Goal: Check status: Check status

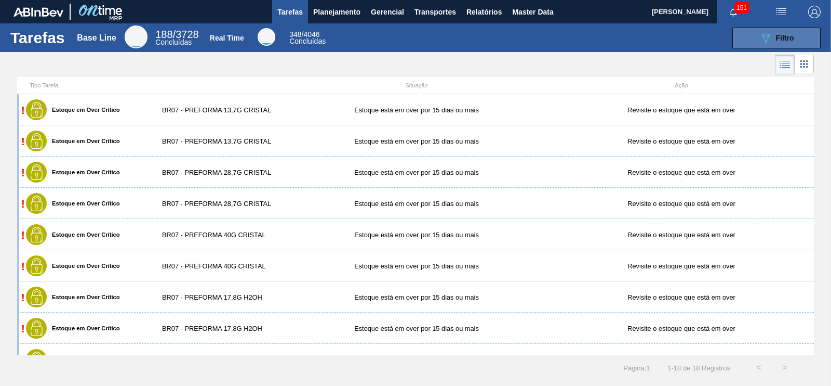
click at [765, 43] on icon "089F7B8B-B2A5-4AFE-B5C0-19BA573D28AC" at bounding box center [766, 38] width 12 height 12
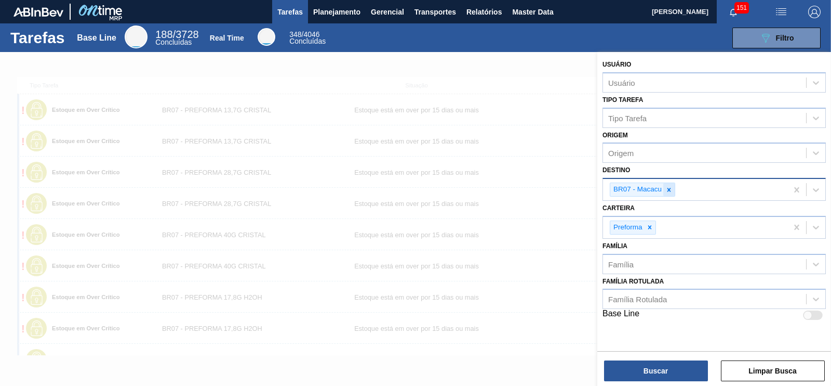
click at [670, 188] on icon at bounding box center [670, 190] width 4 height 4
type input "lages"
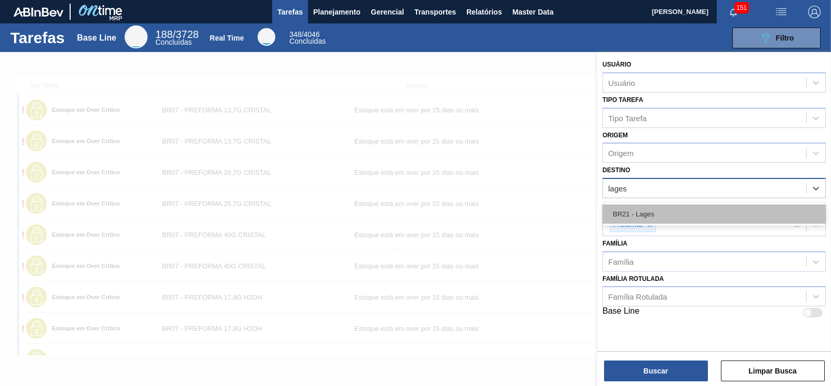
click at [635, 214] on div "BR21 - Lages" at bounding box center [714, 213] width 223 height 19
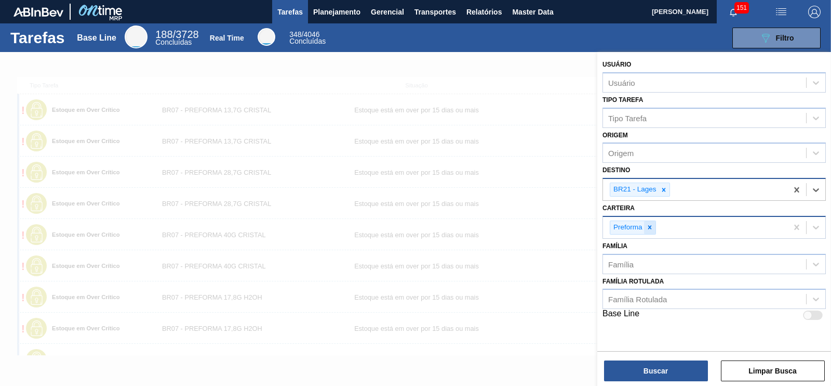
click at [651, 225] on icon at bounding box center [649, 226] width 7 height 7
type input "p"
type input "cai"
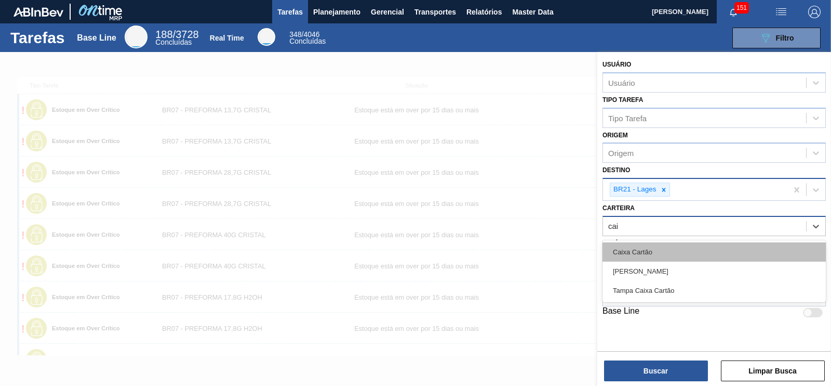
click at [634, 251] on div "Caixa Cartão" at bounding box center [714, 251] width 223 height 19
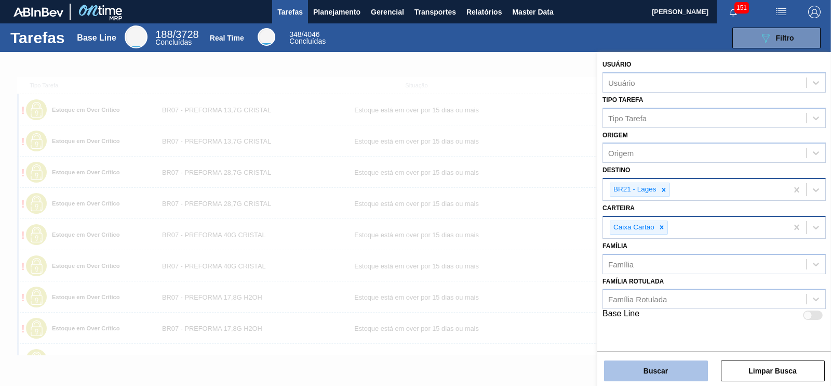
click at [675, 377] on button "Buscar" at bounding box center [656, 370] width 104 height 21
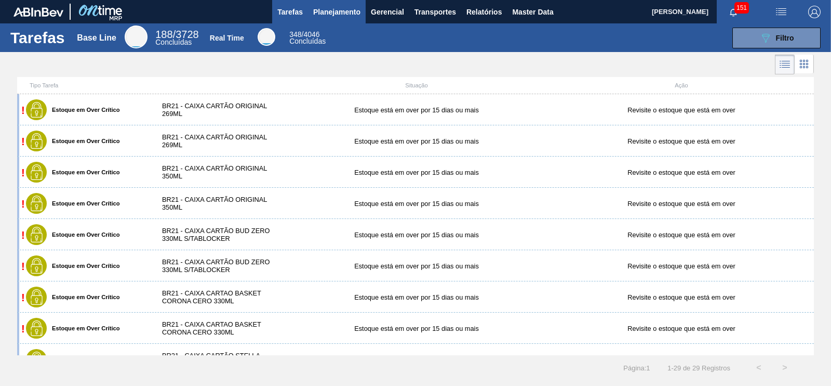
click at [324, 7] on span "Planejamento" at bounding box center [336, 12] width 47 height 12
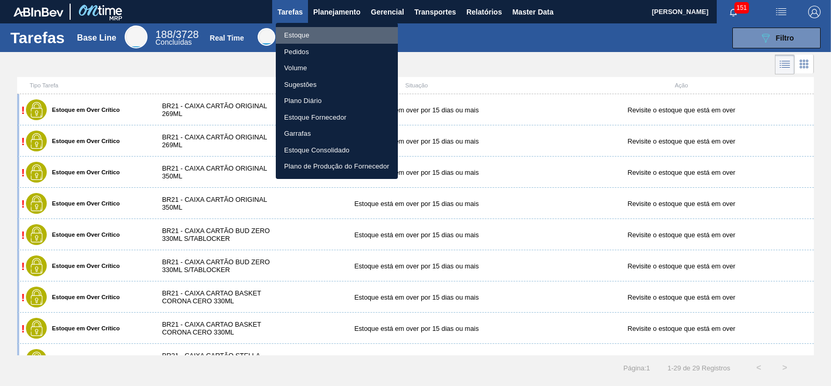
click at [291, 32] on li "Estoque" at bounding box center [337, 35] width 122 height 17
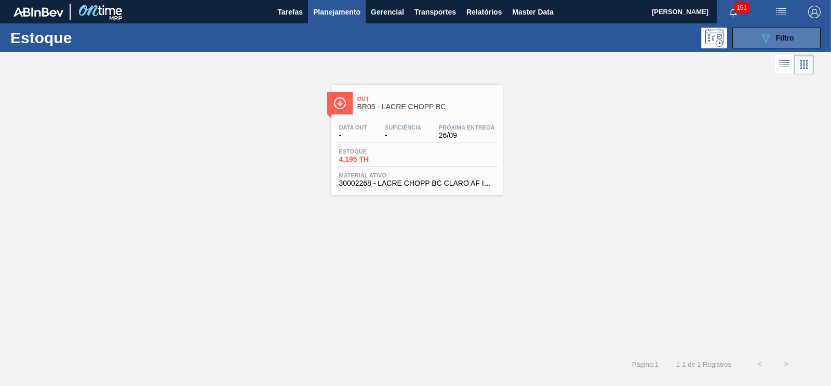
click at [785, 45] on button "089F7B8B-B2A5-4AFE-B5C0-19BA573D28AC Filtro" at bounding box center [777, 38] width 88 height 21
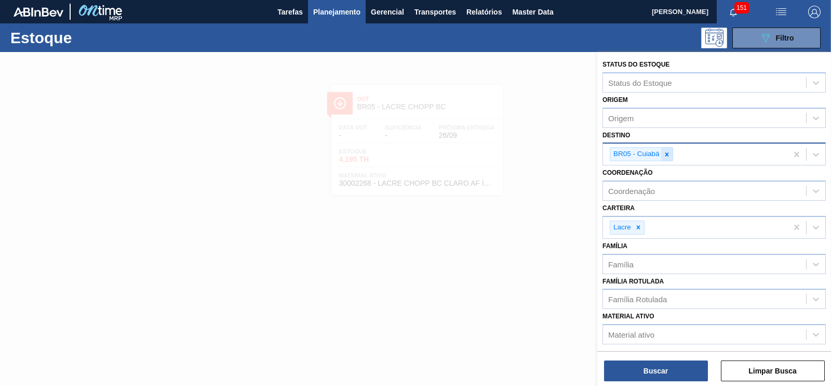
click at [668, 153] on icon at bounding box center [667, 154] width 7 height 7
type input "lages"
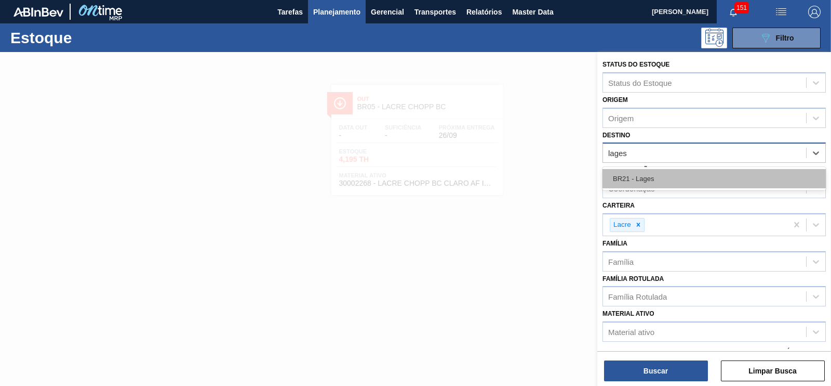
click at [652, 175] on div "BR21 - Lages" at bounding box center [714, 178] width 223 height 19
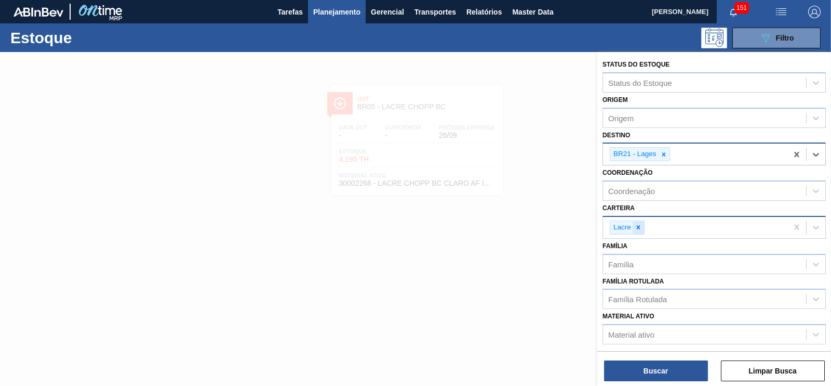
click at [635, 230] on div at bounding box center [638, 227] width 11 height 13
type input "caixa"
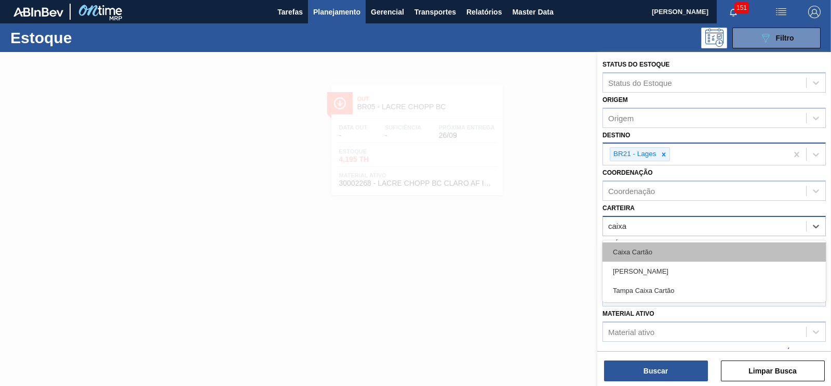
click at [633, 248] on div "Caixa Cartão" at bounding box center [714, 251] width 223 height 19
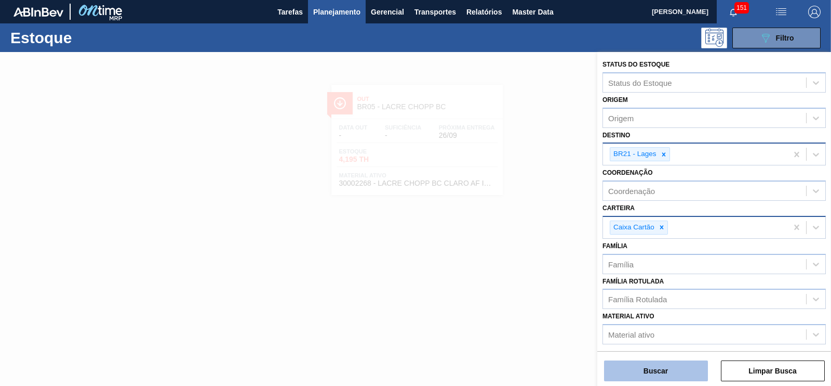
click at [654, 365] on button "Buscar" at bounding box center [656, 370] width 104 height 21
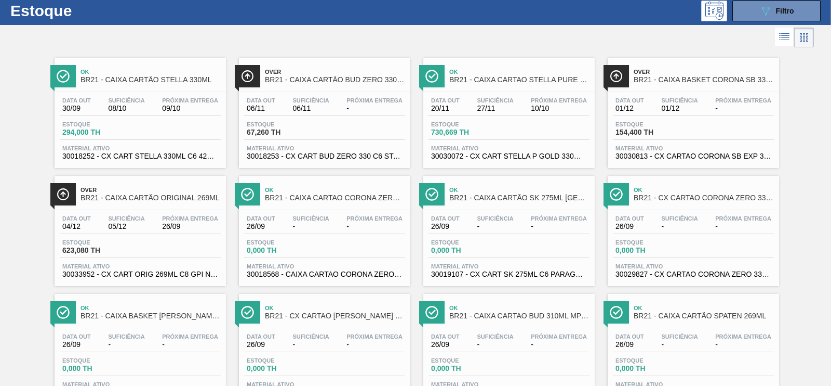
scroll to position [28, 0]
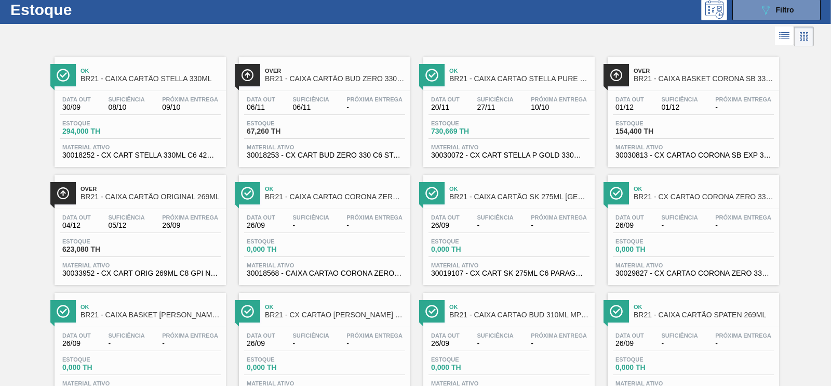
click at [141, 78] on span "BR21 - CAIXA CARTÃO STELLA 330ML" at bounding box center [151, 79] width 140 height 8
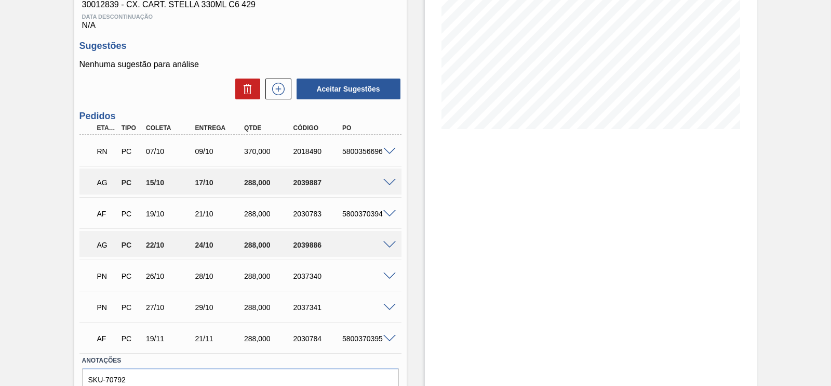
scroll to position [179, 0]
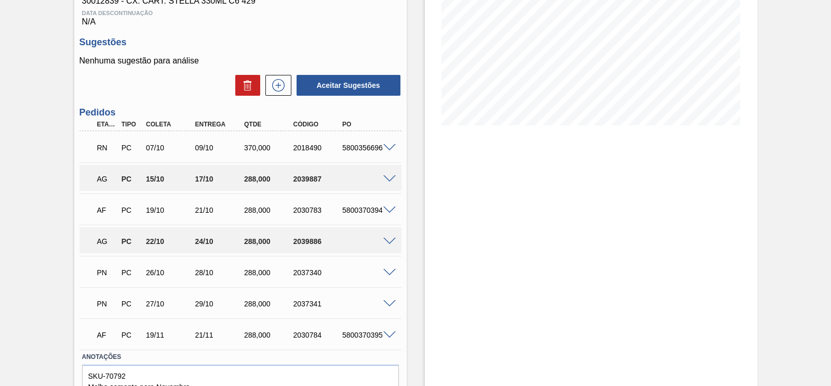
click at [386, 180] on span at bounding box center [389, 179] width 12 height 8
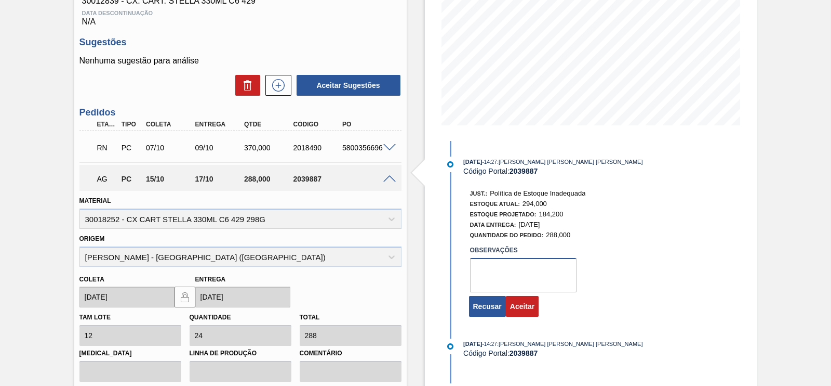
click at [518, 266] on textarea at bounding box center [523, 275] width 107 height 34
type textarea "ok"
click at [522, 308] on button "Aceitar" at bounding box center [522, 306] width 33 height 21
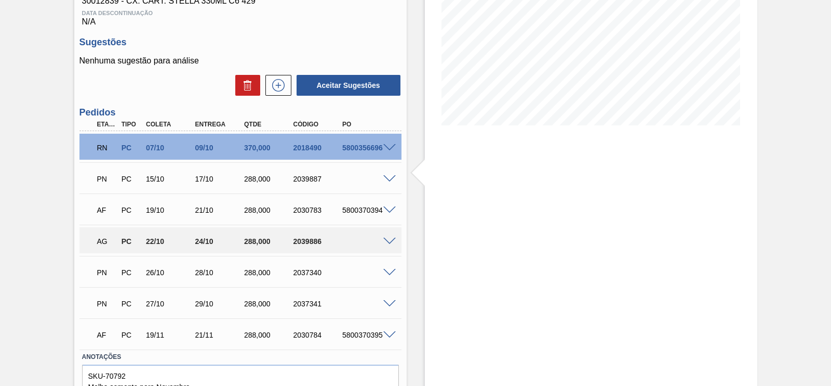
click at [385, 243] on span at bounding box center [389, 241] width 12 height 8
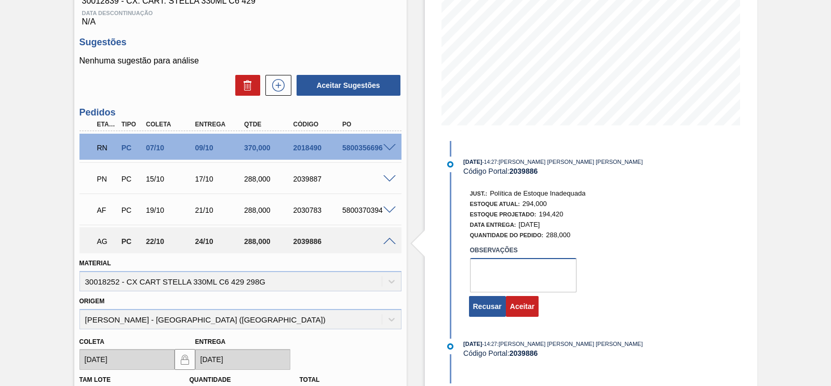
click at [506, 277] on textarea at bounding box center [523, 275] width 107 height 34
type textarea "ok"
click at [514, 312] on button "Aceitar" at bounding box center [522, 306] width 33 height 21
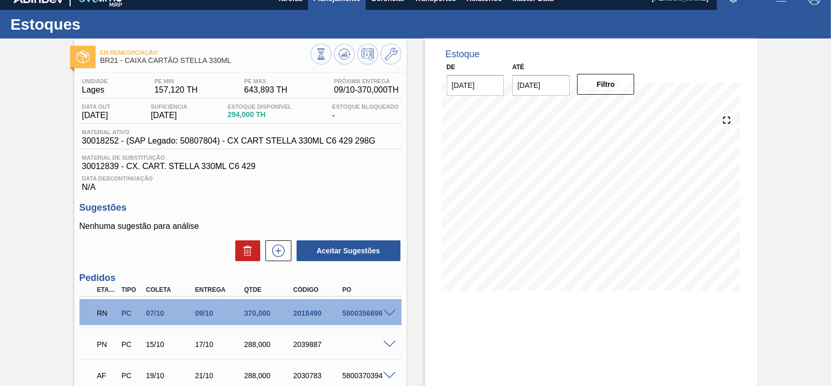
scroll to position [11, 0]
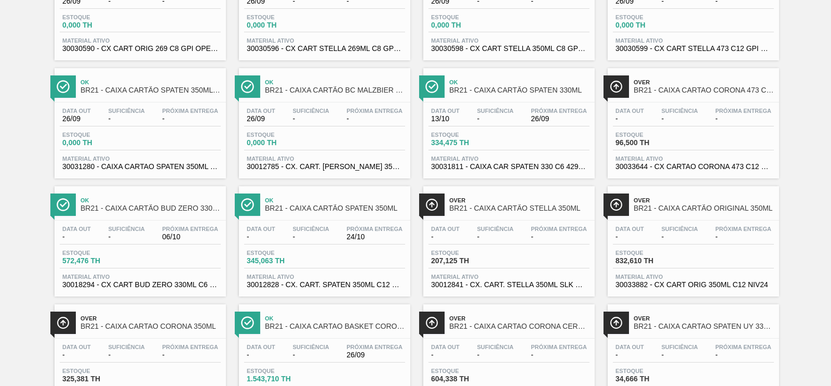
scroll to position [723, 0]
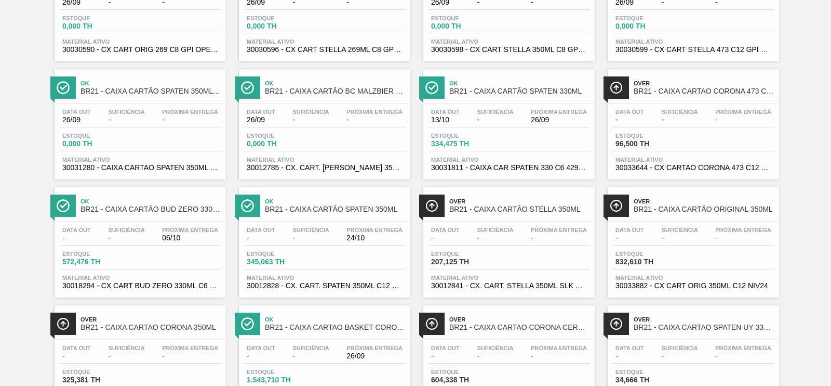
click at [528, 95] on span "BR21 - CAIXA CARTÃO SPATEN 330ML" at bounding box center [519, 91] width 140 height 8
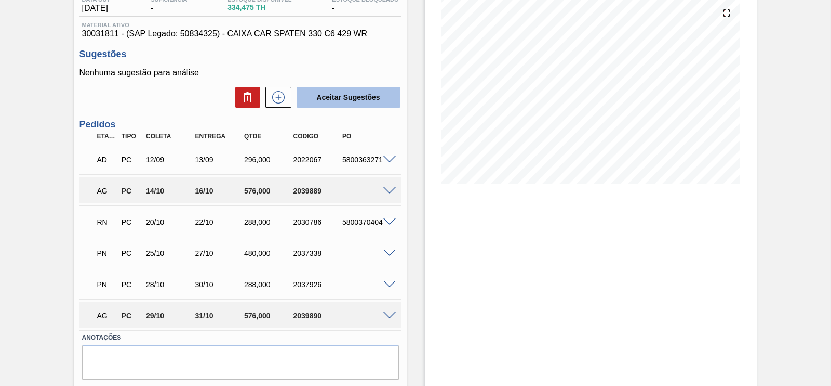
scroll to position [151, 0]
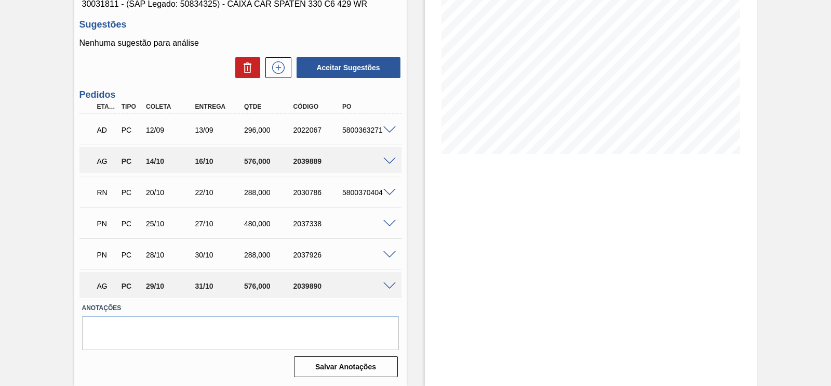
click at [390, 155] on div "AG PC 14/10 16/10 576,000 2039889" at bounding box center [241, 160] width 322 height 26
click at [386, 162] on span at bounding box center [389, 161] width 12 height 8
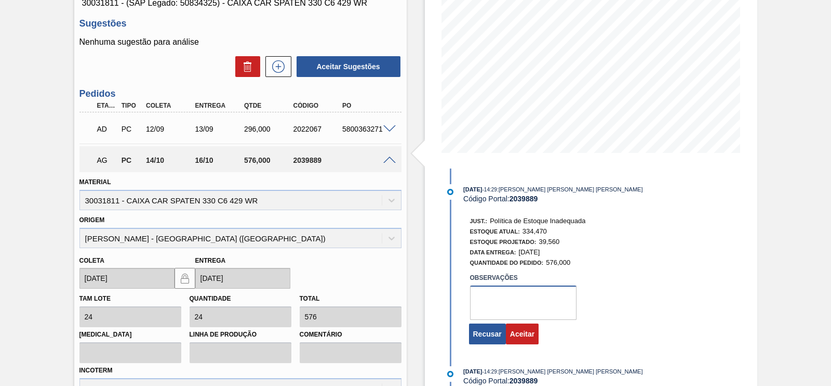
click at [512, 305] on textarea at bounding box center [523, 302] width 107 height 34
type textarea "ok"
click at [528, 344] on button "Aceitar" at bounding box center [522, 333] width 33 height 21
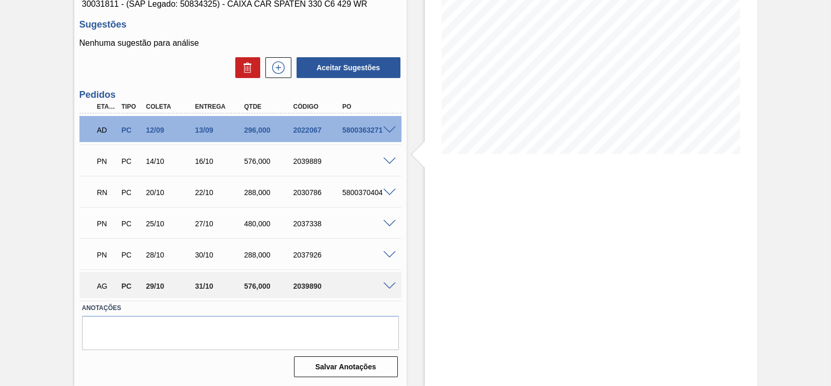
click at [387, 289] on div "AG PC 29/10 31/10 576,000 2039890" at bounding box center [241, 285] width 322 height 26
click at [389, 283] on span at bounding box center [389, 286] width 12 height 8
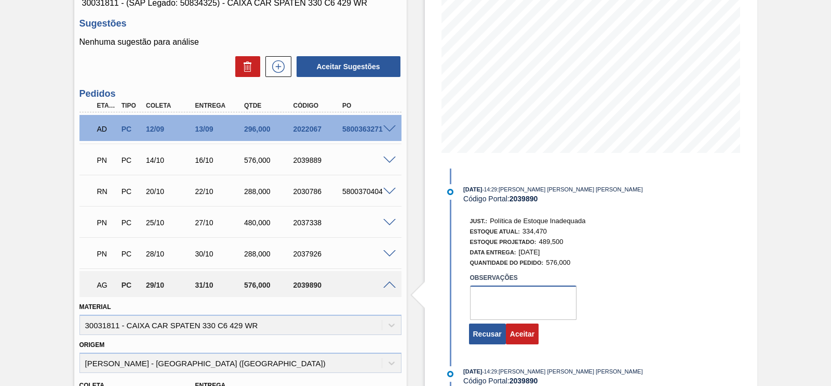
click at [499, 295] on textarea at bounding box center [523, 302] width 107 height 34
type textarea "ok"
click at [521, 340] on button "Aceitar" at bounding box center [522, 333] width 33 height 21
